Goal: Information Seeking & Learning: Learn about a topic

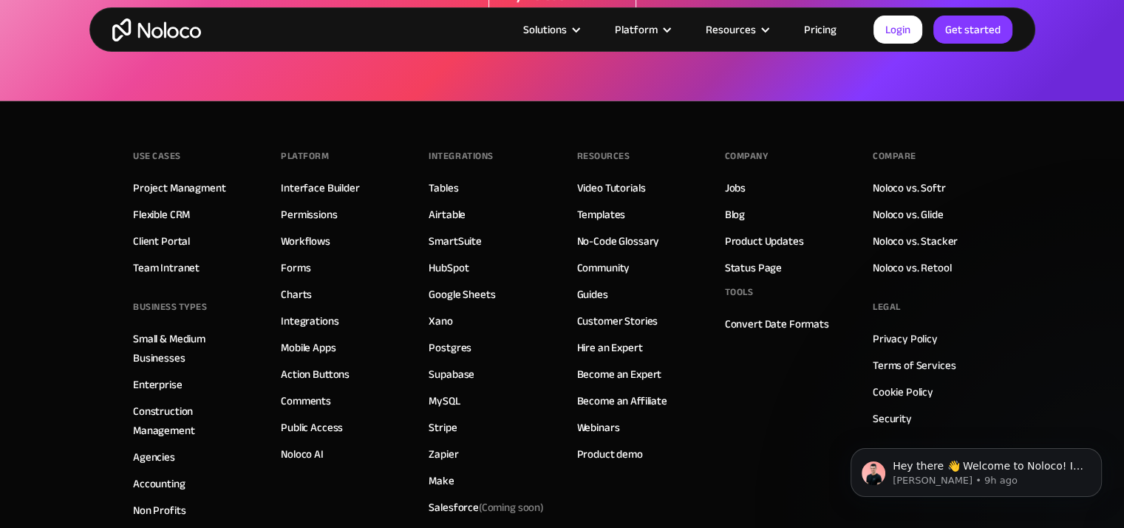
click at [822, 28] on link "Pricing" at bounding box center [820, 29] width 69 height 19
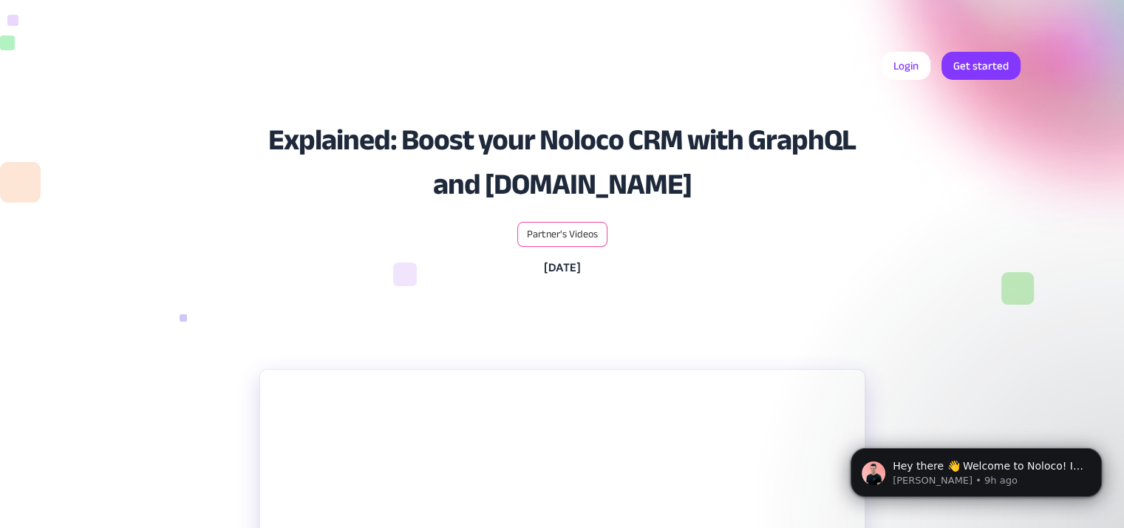
click at [834, 289] on div "Explained: Boost your Noloco CRM with GraphQL and Make.com Partner's Videos Sep…" at bounding box center [562, 213] width 946 height 221
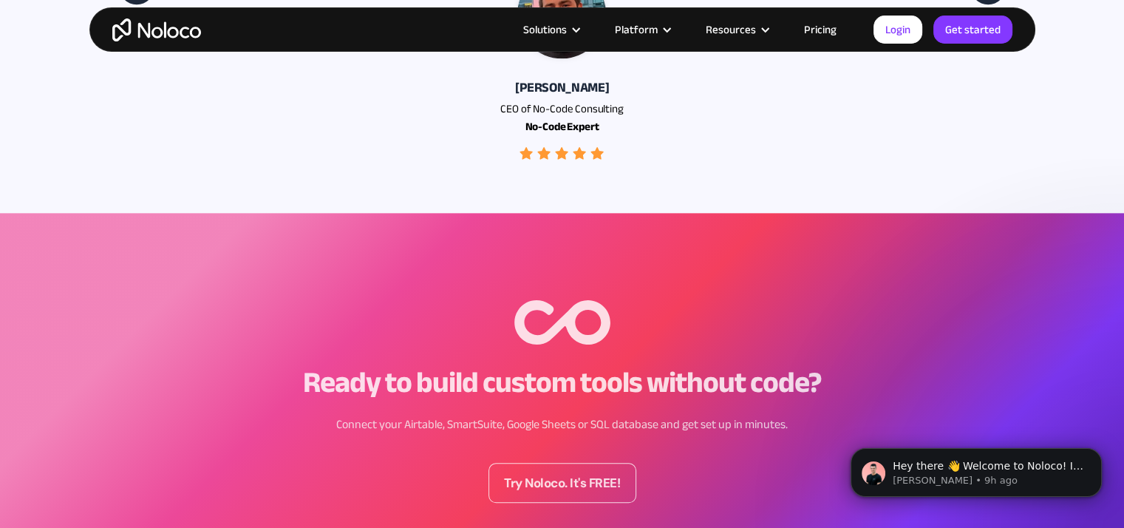
scroll to position [1744, 0]
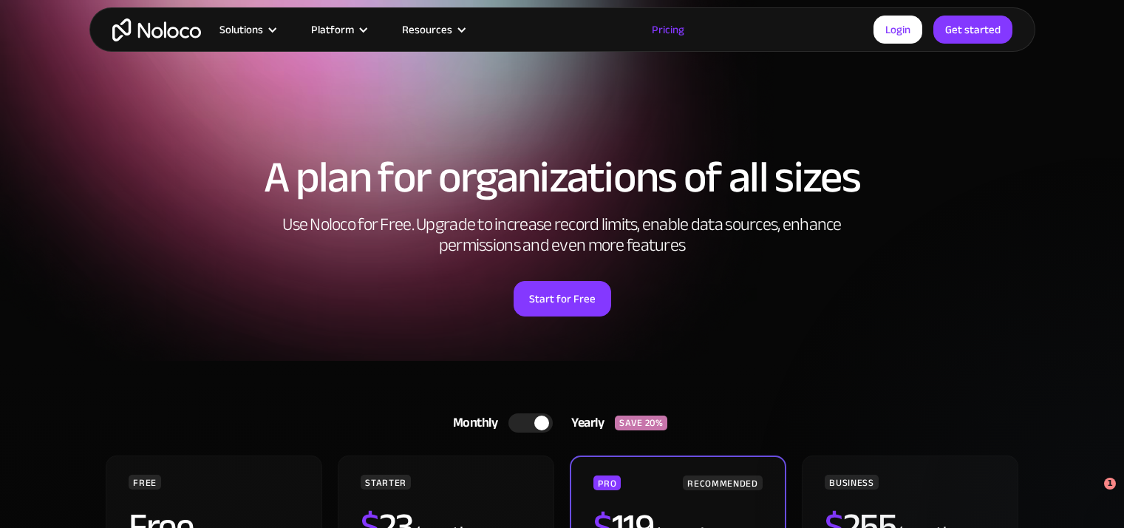
scroll to position [6770, 0]
